Goal: Browse casually

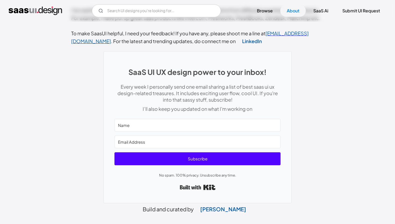
scroll to position [244, 0]
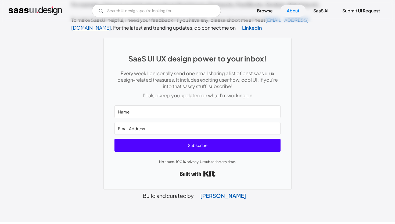
click at [33, 7] on img "home" at bounding box center [36, 10] width 54 height 9
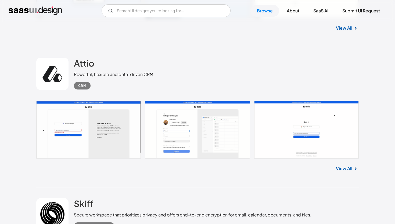
scroll to position [271, 0]
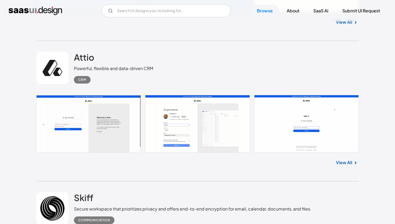
click at [173, 130] on link at bounding box center [197, 124] width 323 height 58
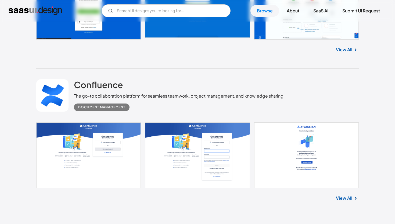
scroll to position [1124, 0]
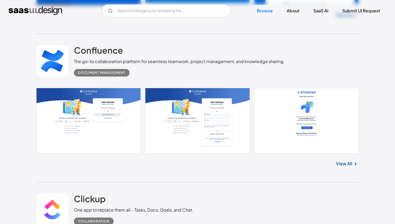
click at [337, 165] on link "View All" at bounding box center [344, 163] width 16 height 6
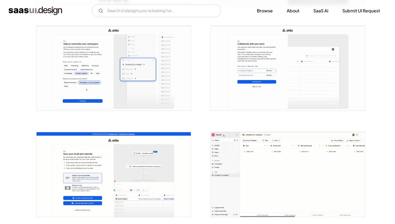
scroll to position [361, 0]
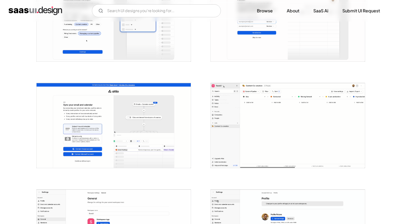
click at [274, 99] on img "open lightbox" at bounding box center [288, 125] width 154 height 84
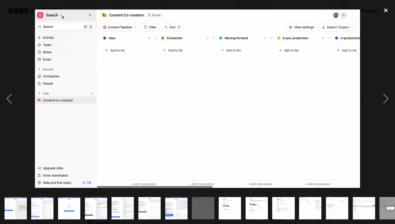
click at [387, 5] on div "close lightbox" at bounding box center [386, 11] width 18 height 12
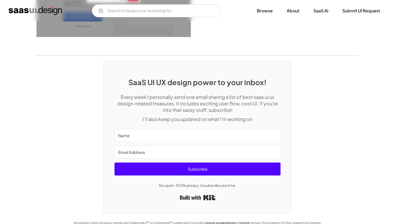
scroll to position [1452, 0]
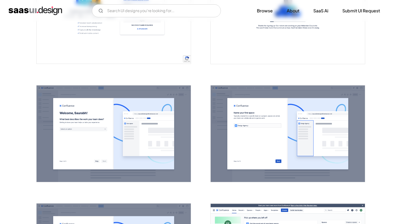
scroll to position [581, 0]
